Goal: Task Accomplishment & Management: Use online tool/utility

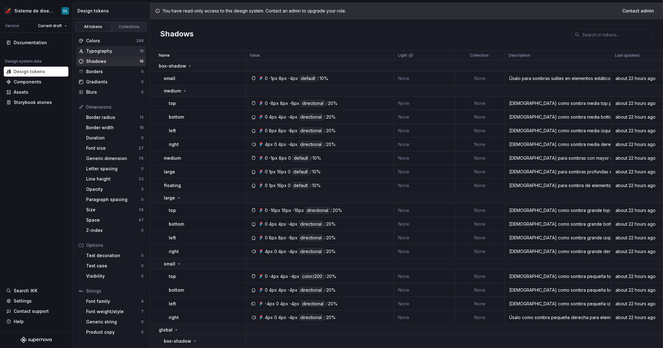
click at [100, 53] on div "Typography" at bounding box center [112, 51] width 53 height 6
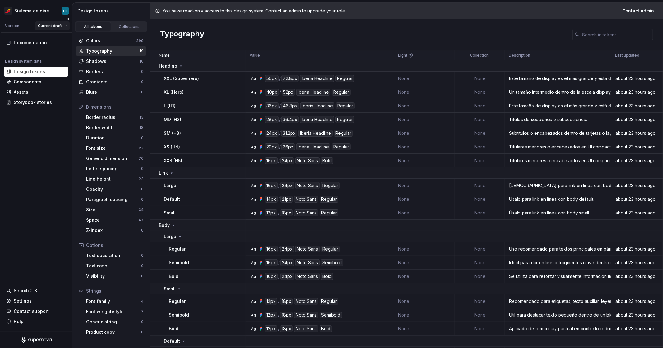
click at [60, 27] on html "Sistema de diseño Iberia CL Version Current draft Documentation Design system d…" at bounding box center [331, 174] width 663 height 348
click at [53, 13] on html "Sistema de diseño Iberia CL Version Current draft Documentation Design system d…" at bounding box center [331, 174] width 663 height 348
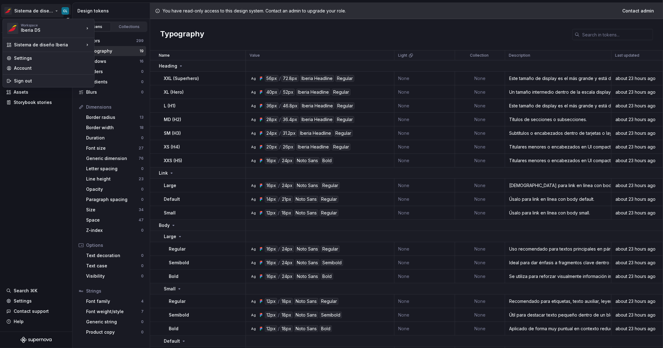
click at [55, 12] on html "Sistema de diseño Iberia CL Version Current draft Documentation Design system d…" at bounding box center [331, 174] width 663 height 348
click at [108, 37] on div "pipo" at bounding box center [124, 37] width 40 height 6
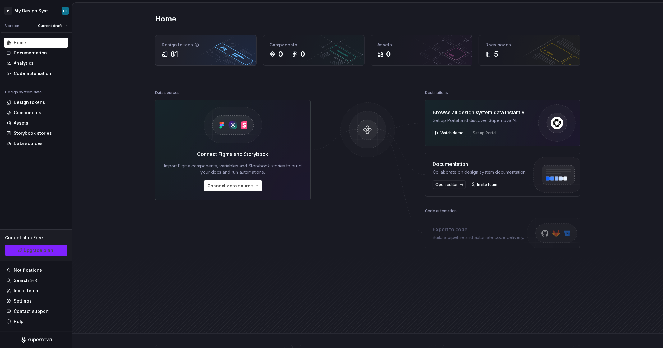
click at [163, 52] on icon at bounding box center [165, 54] width 6 height 6
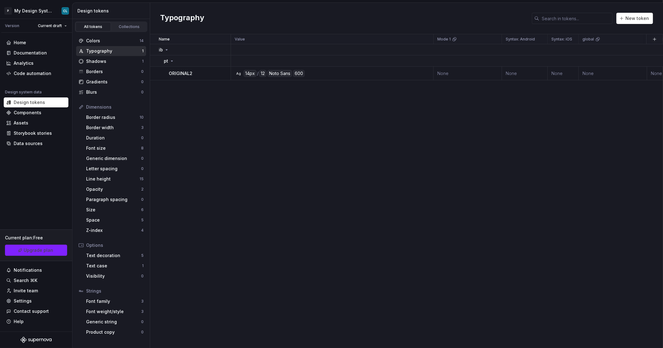
click at [545, 81] on div "Name Value Mode 1 Syntax: Android Syntax: iOS global Syntax: Web Mode 2 Mode 3 …" at bounding box center [406, 190] width 513 height 313
click at [392, 77] on td "Ag 14px / 12 Noto Sans 600" at bounding box center [332, 74] width 203 height 14
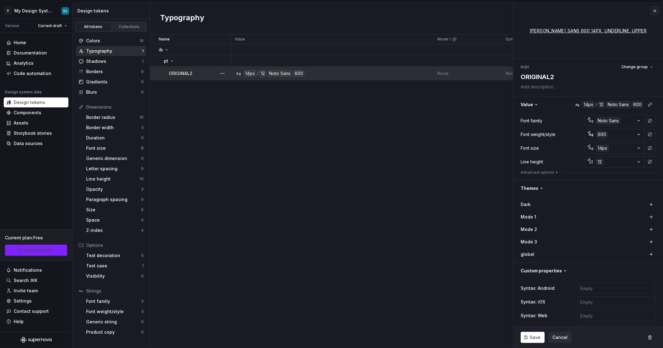
type textarea "*"
click at [549, 173] on button "Advanced options" at bounding box center [540, 172] width 39 height 5
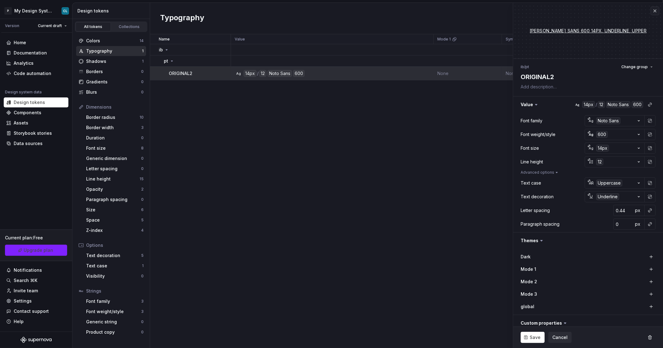
type textarea "*"
